Goal: Task Accomplishment & Management: Complete application form

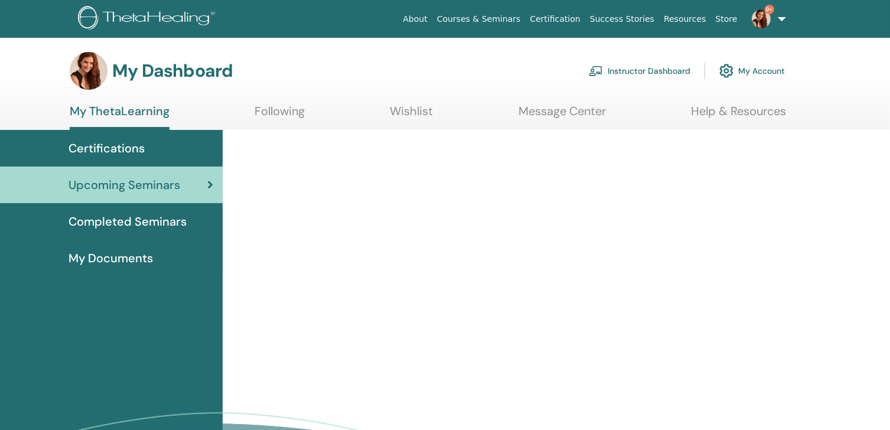
click at [665, 73] on link "Instructor Dashboard" at bounding box center [640, 71] width 102 height 26
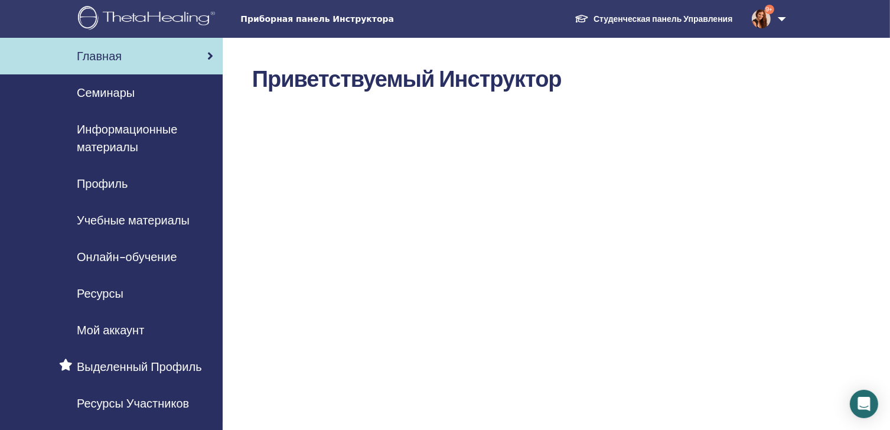
click at [136, 92] on div "Семинары" at bounding box center [111, 93] width 204 height 18
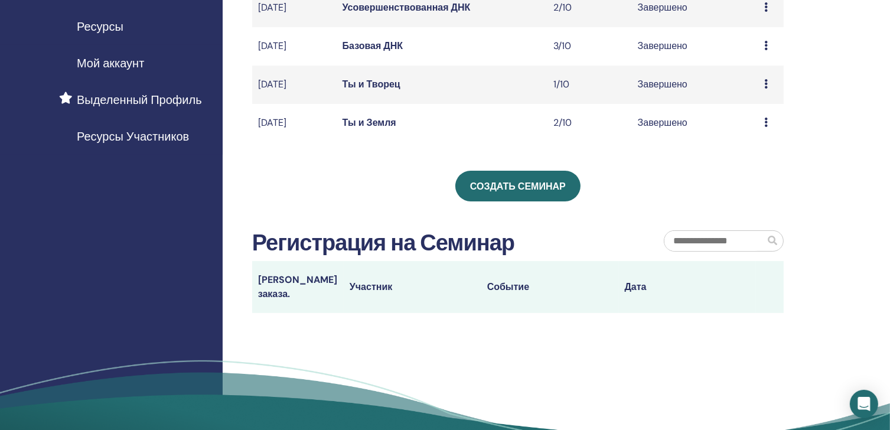
scroll to position [265, 0]
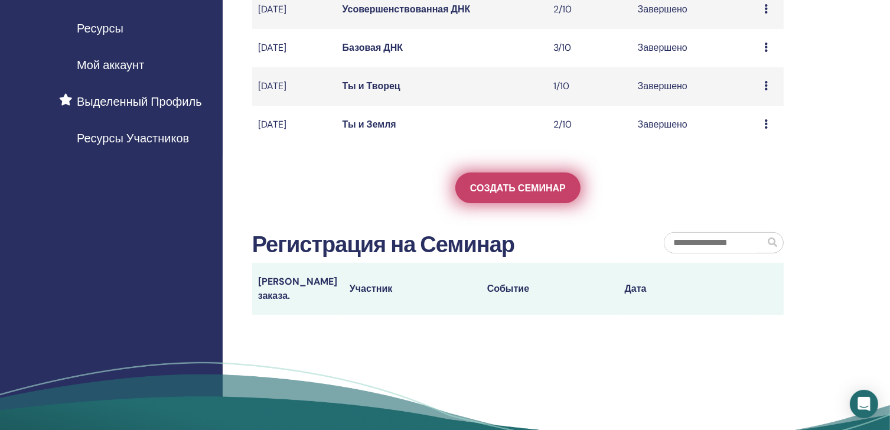
click at [508, 189] on link "Создать семинар" at bounding box center [517, 187] width 125 height 31
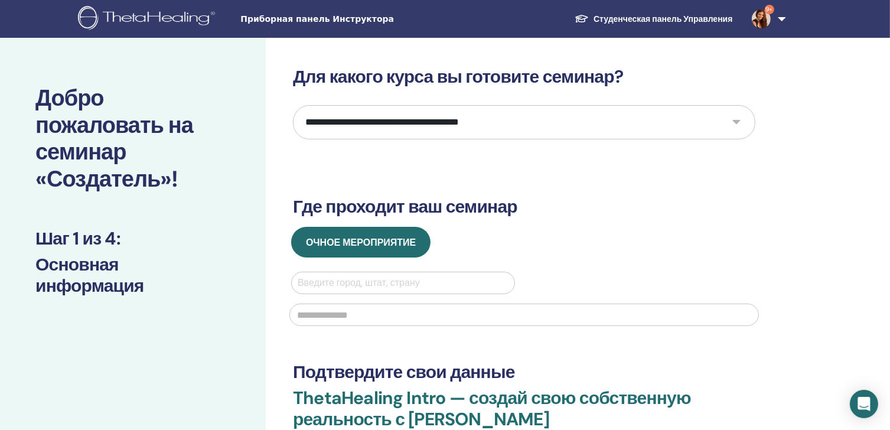
click at [497, 123] on select "**********" at bounding box center [524, 122] width 462 height 34
select select "*"
click at [293, 105] on select "**********" at bounding box center [524, 122] width 462 height 34
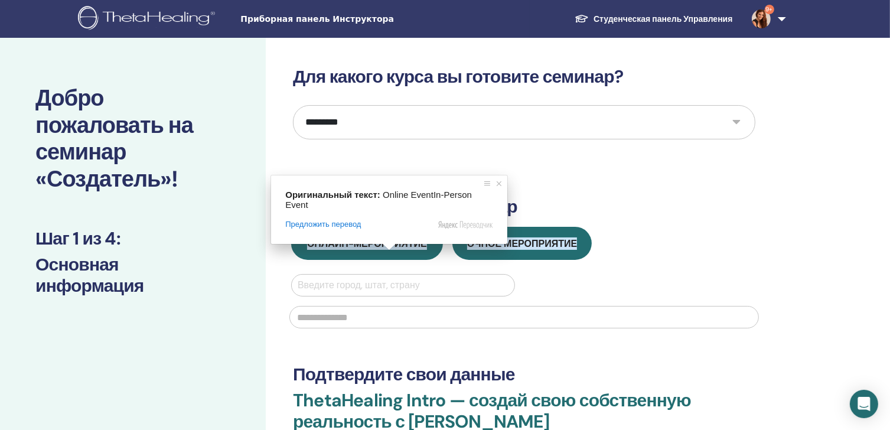
click at [388, 241] on body "**********" at bounding box center [445, 215] width 890 height 430
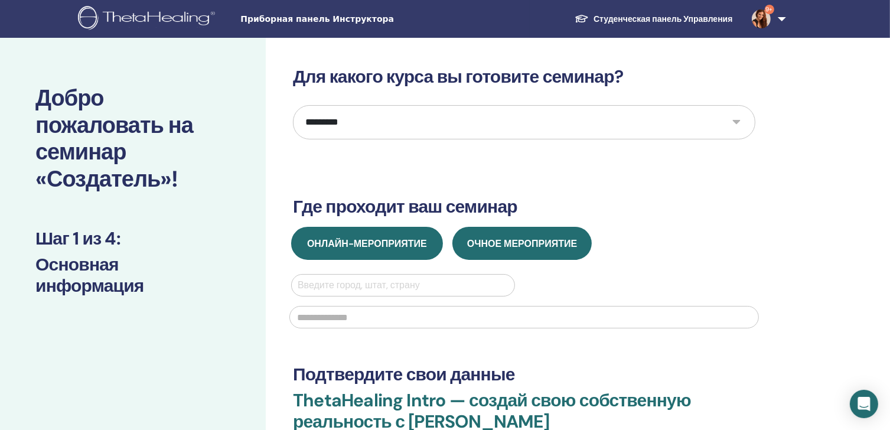
click at [388, 241] on ya-tr-span "Онлайн-мероприятие" at bounding box center [367, 243] width 120 height 12
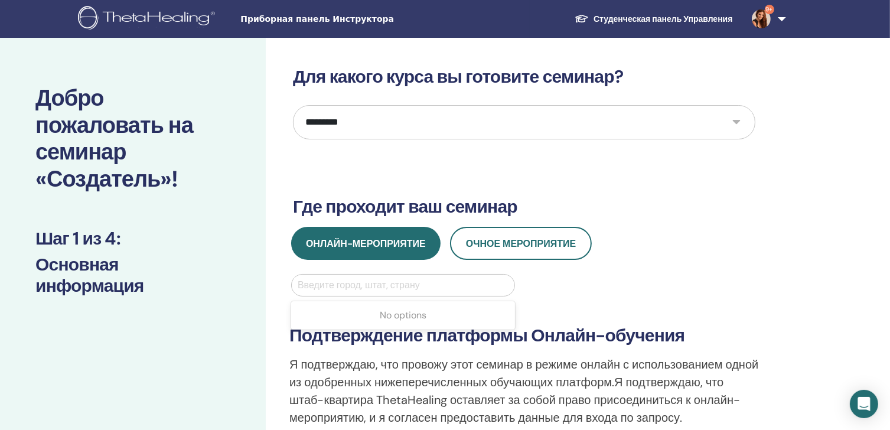
click at [386, 285] on div at bounding box center [403, 285] width 211 height 17
type input "****"
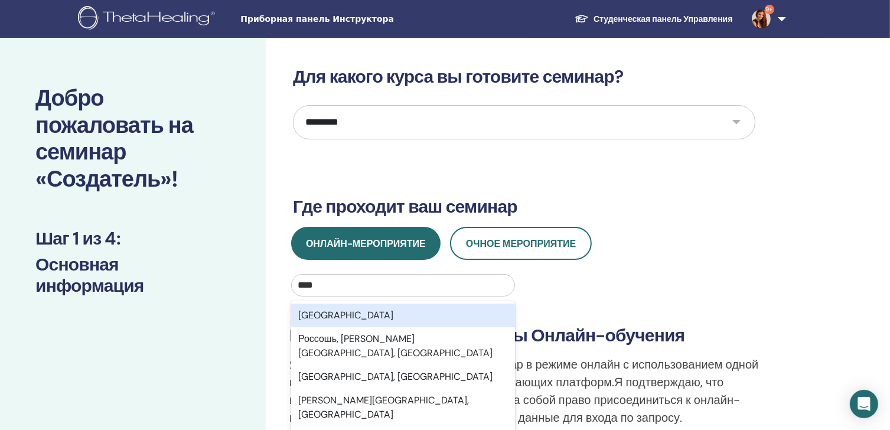
click at [359, 314] on div "Россия" at bounding box center [403, 315] width 224 height 24
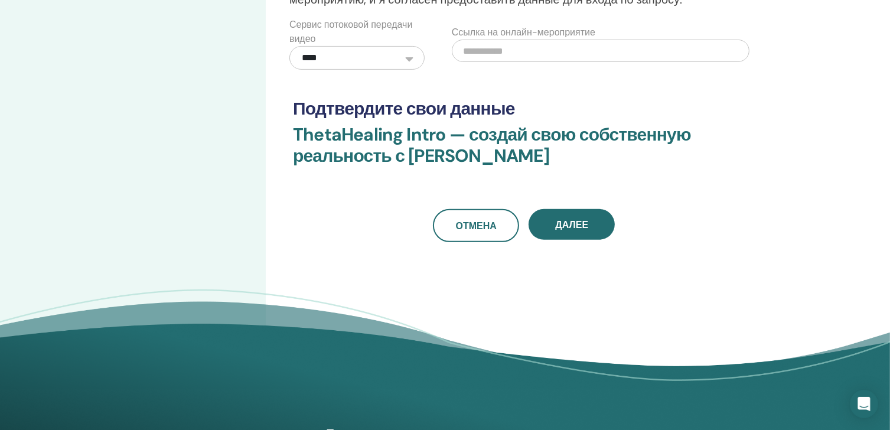
scroll to position [414, 0]
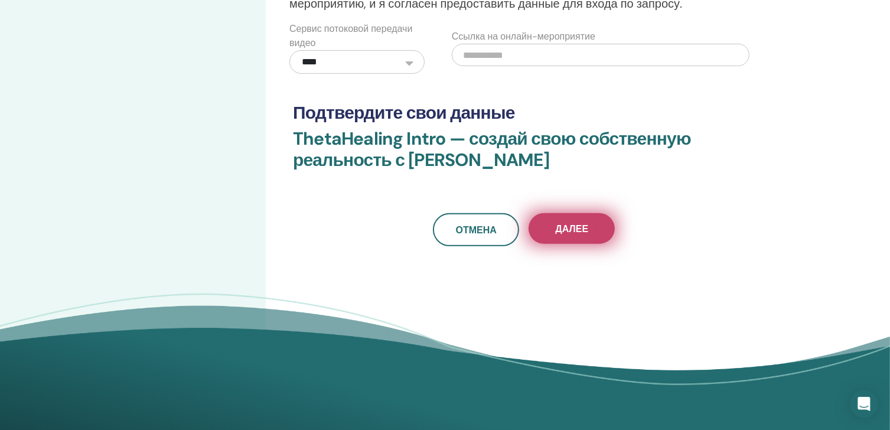
click at [597, 223] on button "Далее" at bounding box center [571, 228] width 86 height 31
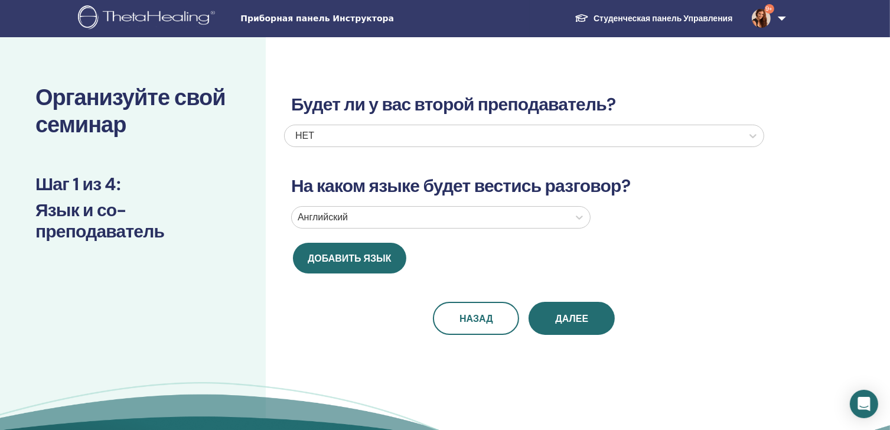
scroll to position [0, 0]
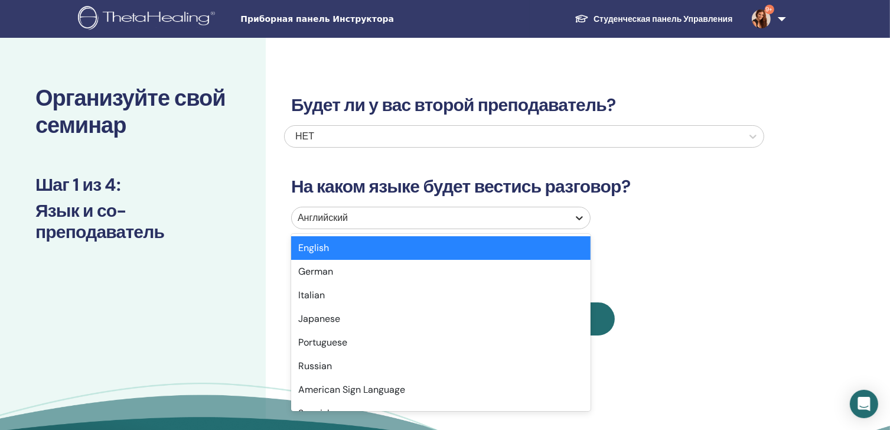
click at [581, 214] on icon at bounding box center [579, 218] width 12 height 12
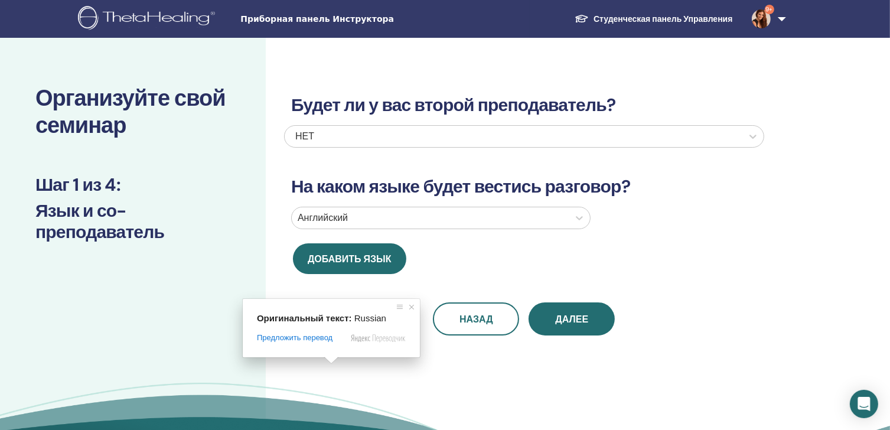
click at [325, 364] on span at bounding box center [331, 360] width 15 height 7
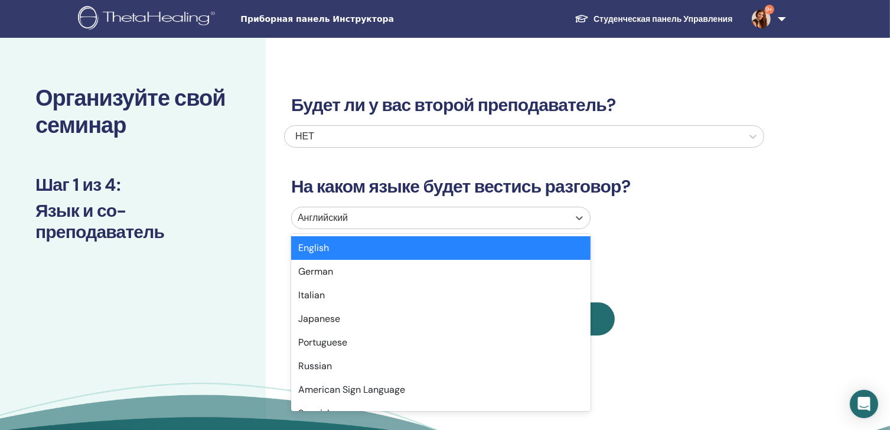
click at [469, 219] on div at bounding box center [430, 218] width 265 height 17
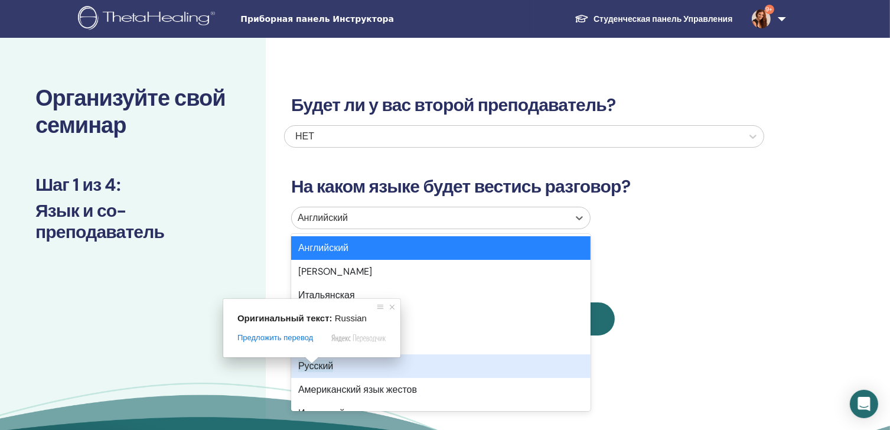
click at [311, 367] on ya-tr-span "Русский" at bounding box center [315, 366] width 35 height 12
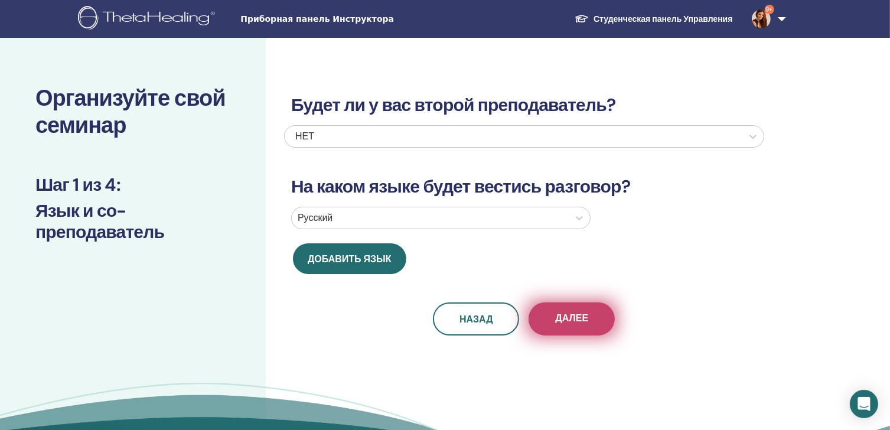
click at [577, 318] on ya-tr-span "Далее" at bounding box center [571, 318] width 33 height 12
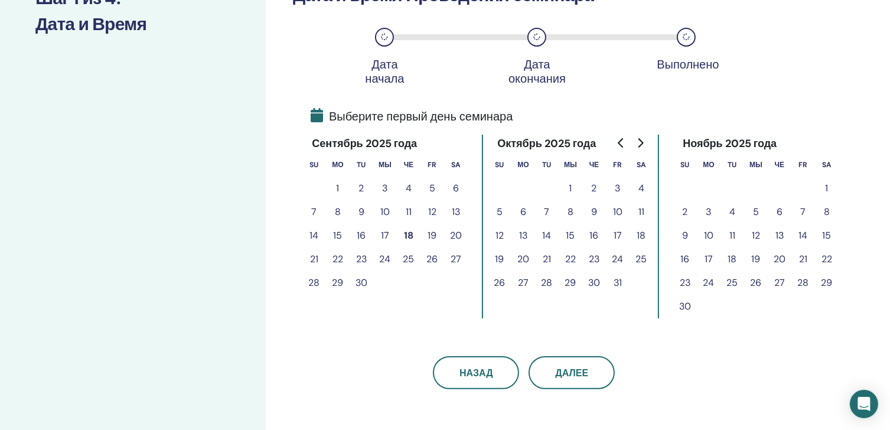
scroll to position [193, 0]
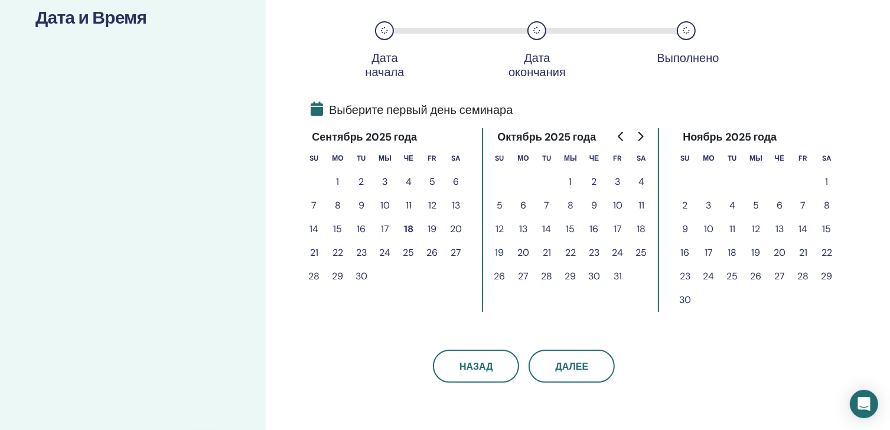
click at [432, 229] on button "19" at bounding box center [432, 229] width 24 height 24
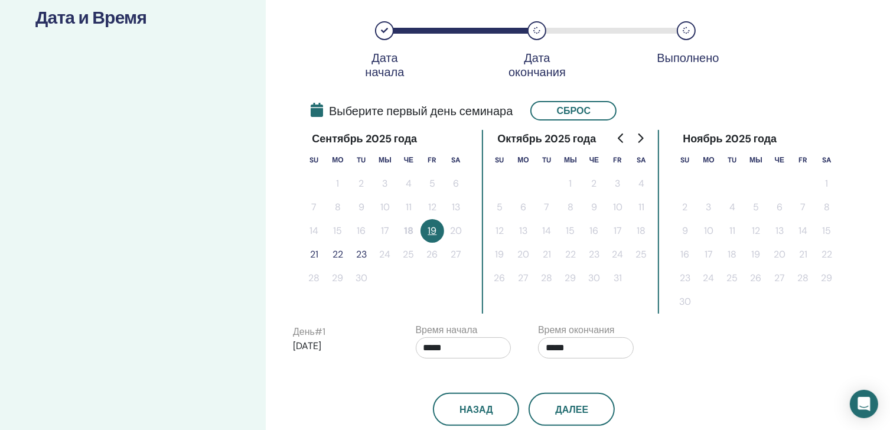
click at [317, 254] on button "21" at bounding box center [314, 255] width 24 height 24
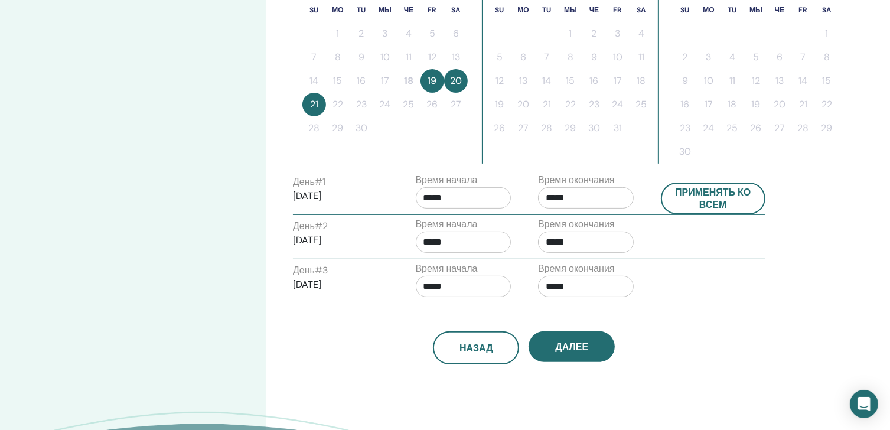
scroll to position [345, 0]
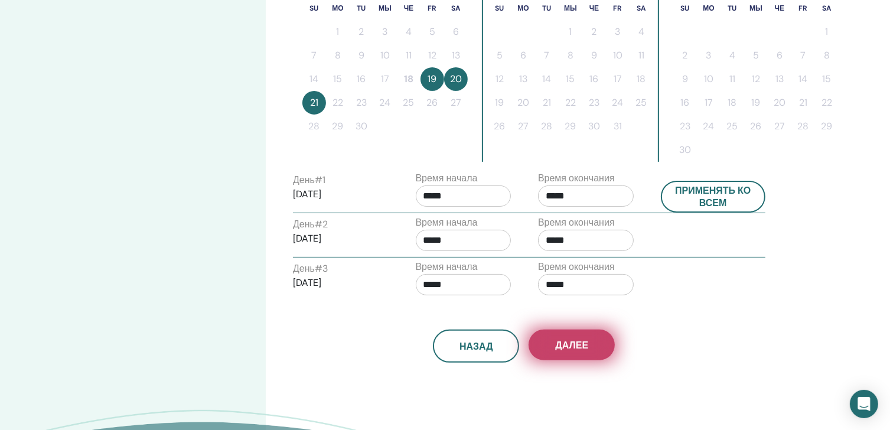
click at [576, 352] on button "Далее" at bounding box center [571, 344] width 86 height 31
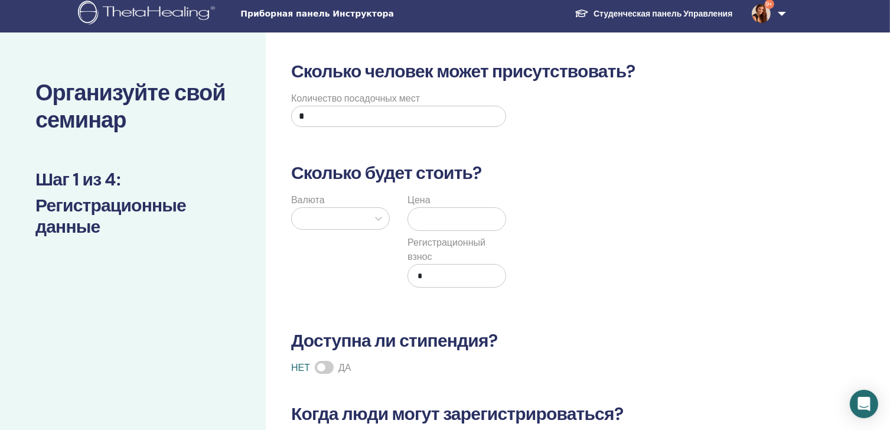
scroll to position [7, 0]
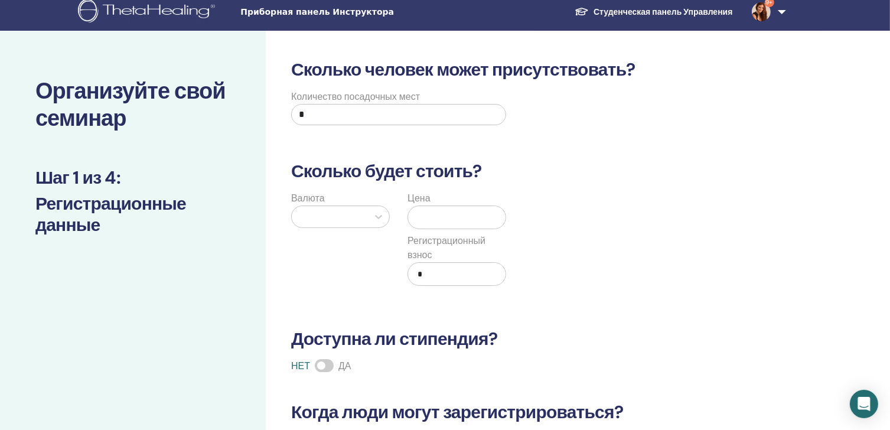
click at [335, 118] on input "*" at bounding box center [398, 114] width 215 height 21
type input "**"
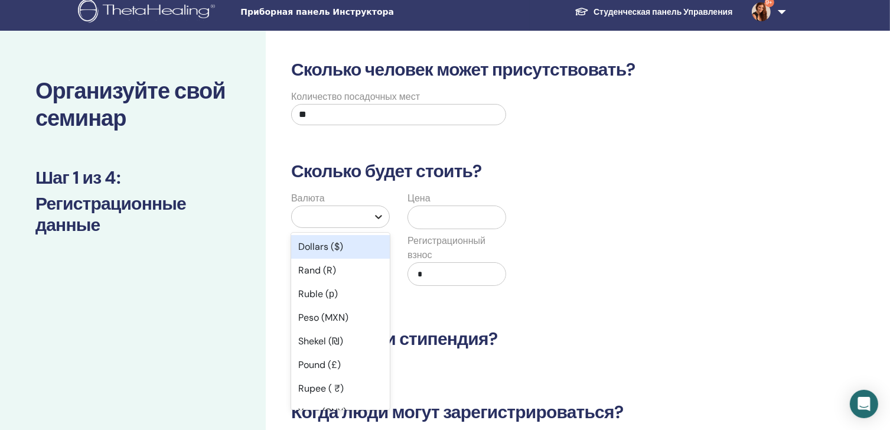
click at [382, 217] on icon at bounding box center [379, 217] width 12 height 12
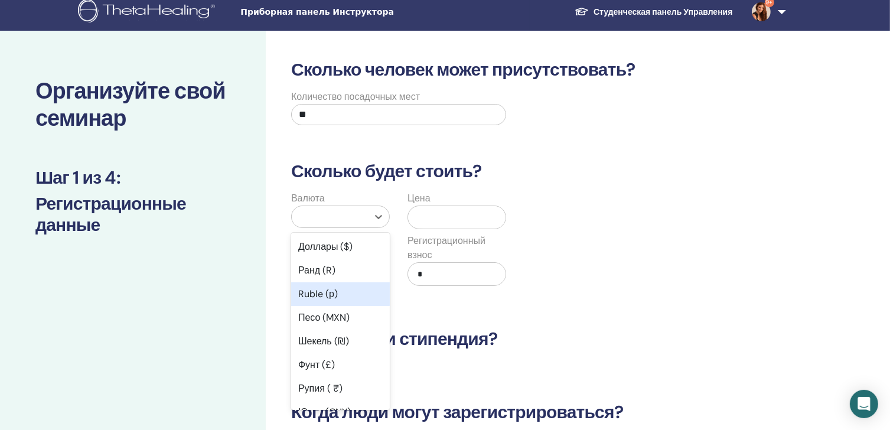
click at [341, 293] on div "Ruble (р)" at bounding box center [340, 294] width 99 height 24
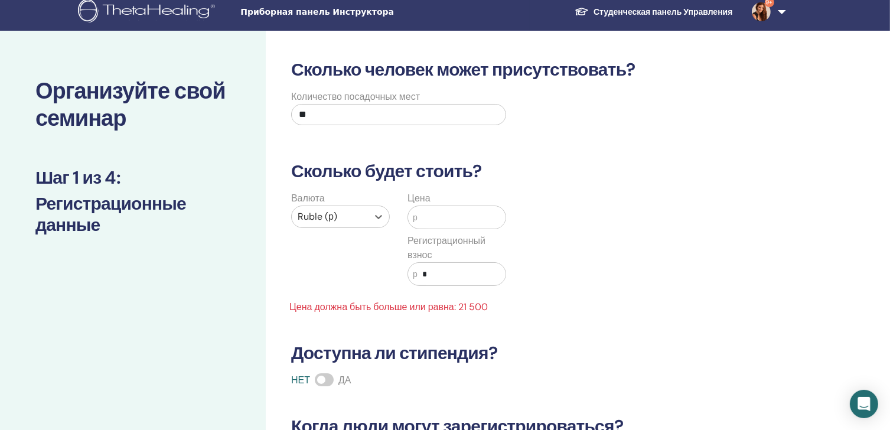
click at [456, 220] on input "text" at bounding box center [461, 217] width 88 height 22
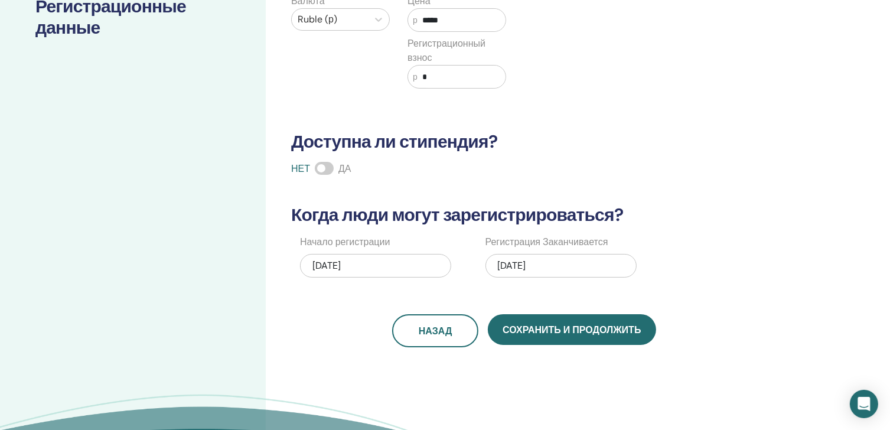
scroll to position [216, 0]
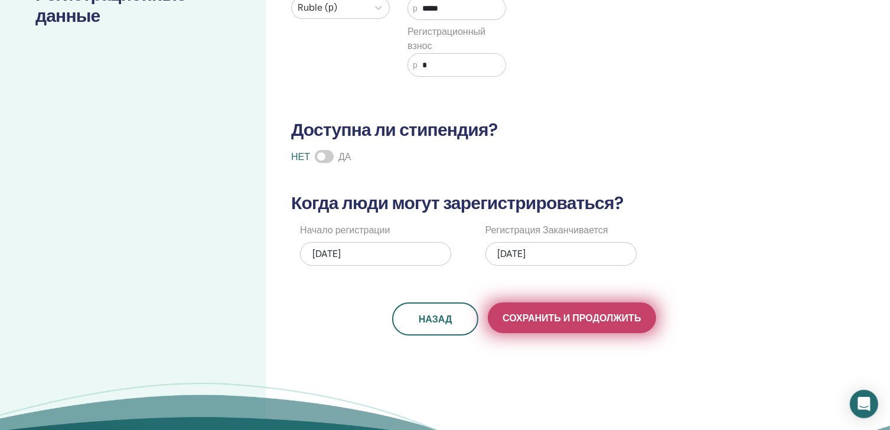
type input "*****"
click at [579, 324] on button "Сохранить и продолжить" at bounding box center [572, 317] width 168 height 31
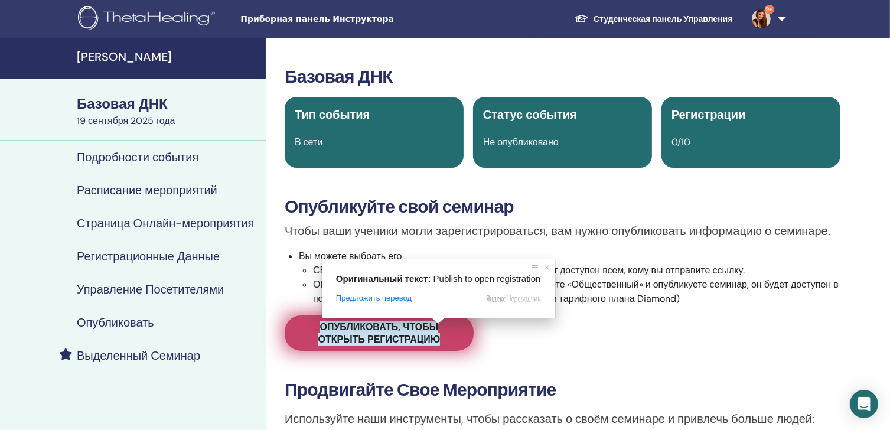
click at [416, 337] on ya-tr-span "Опубликовать, чтобы открыть регистрацию" at bounding box center [379, 333] width 122 height 25
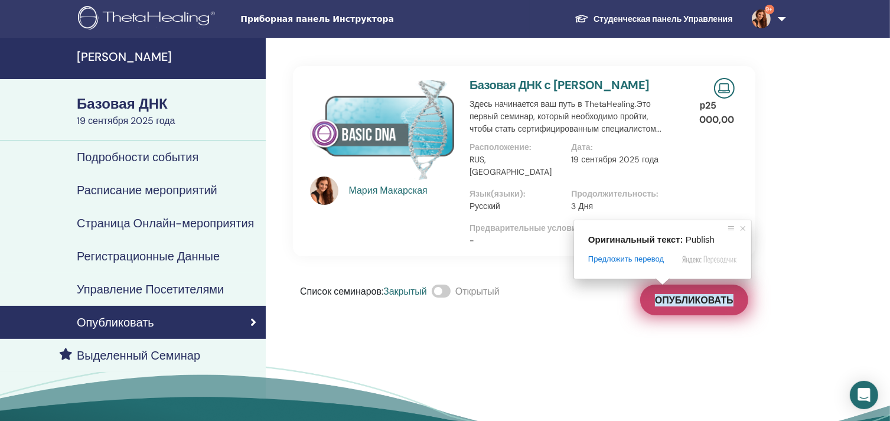
click at [690, 294] on ya-tr-span "Опубликовать" at bounding box center [694, 300] width 79 height 12
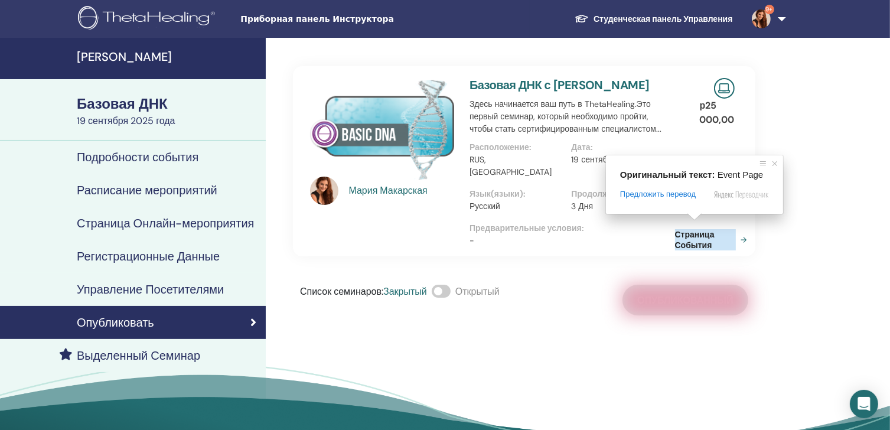
click at [693, 231] on ya-tr-span "Страница События" at bounding box center [705, 239] width 61 height 21
